Goal: Find specific page/section: Find specific page/section

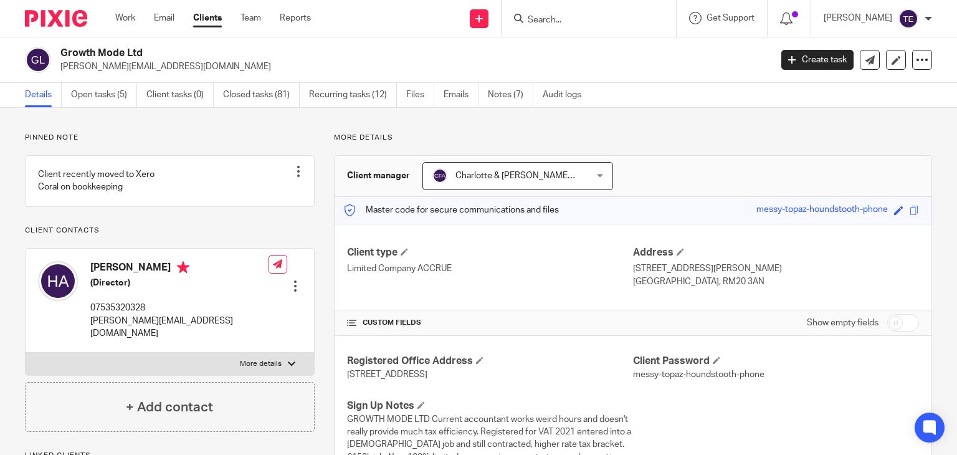
click at [564, 17] on input "Search" at bounding box center [582, 20] width 112 height 11
click at [571, 22] on input "07730 386937" at bounding box center [582, 20] width 112 height 11
type input "07730386937"
click at [659, 14] on button "reset" at bounding box center [653, 17] width 12 height 12
click at [562, 17] on input "Search" at bounding box center [582, 20] width 112 height 11
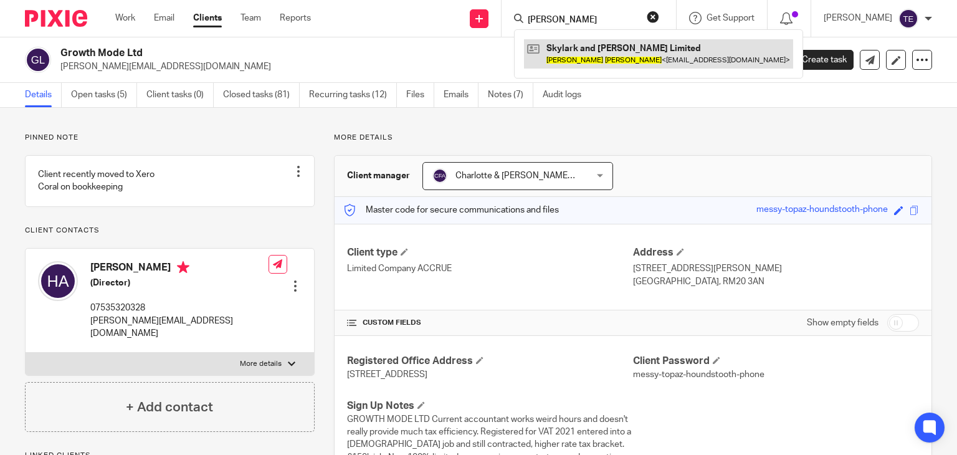
type input "[PERSON_NAME]"
click at [585, 49] on link at bounding box center [658, 53] width 269 height 29
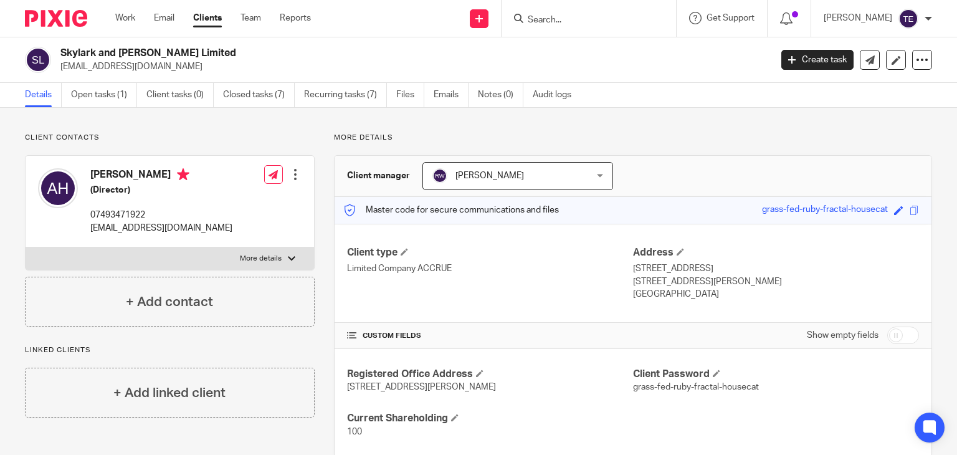
drag, startPoint x: 193, startPoint y: 51, endPoint x: 62, endPoint y: 55, distance: 131.5
click at [62, 55] on h2 "Skylark and [PERSON_NAME] Limited" at bounding box center [341, 53] width 562 height 13
copy h2 "Skylark and [PERSON_NAME] Limited"
click at [558, 22] on input "Search" at bounding box center [582, 20] width 112 height 11
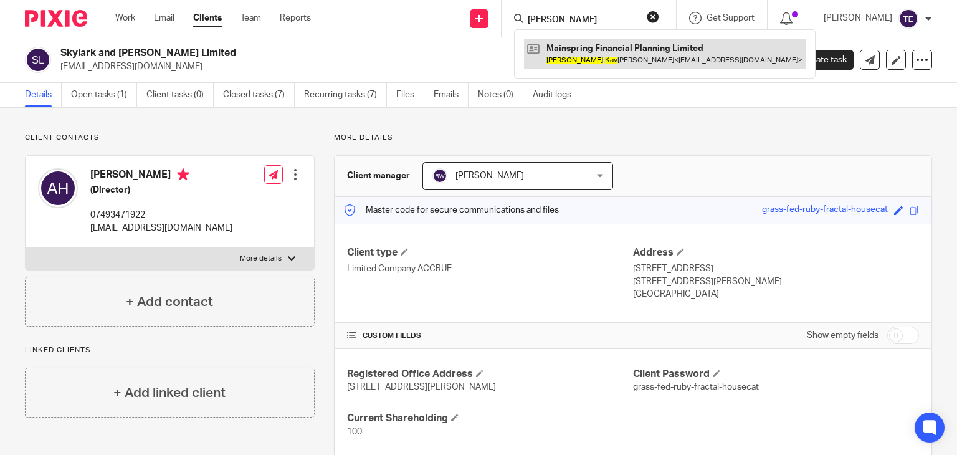
type input "[PERSON_NAME]"
click at [576, 39] on link at bounding box center [665, 53] width 282 height 29
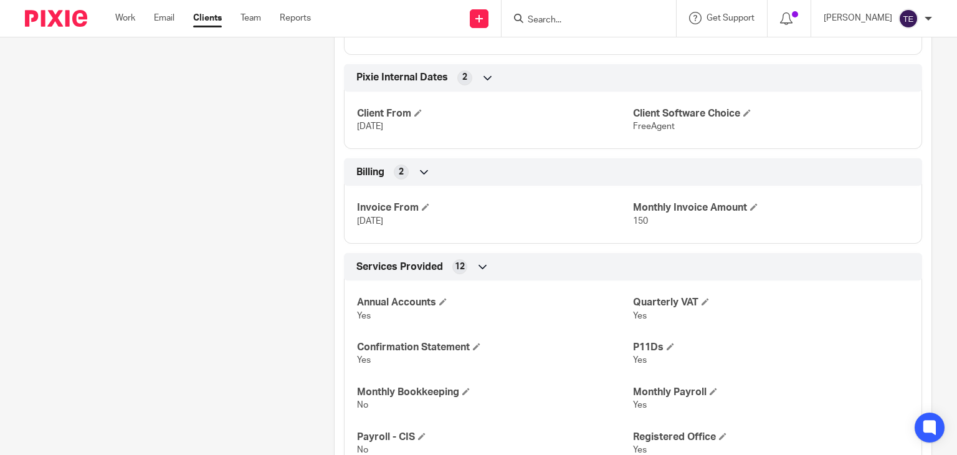
scroll to position [1526, 0]
